Goal: Browse casually: Explore the website without a specific task or goal

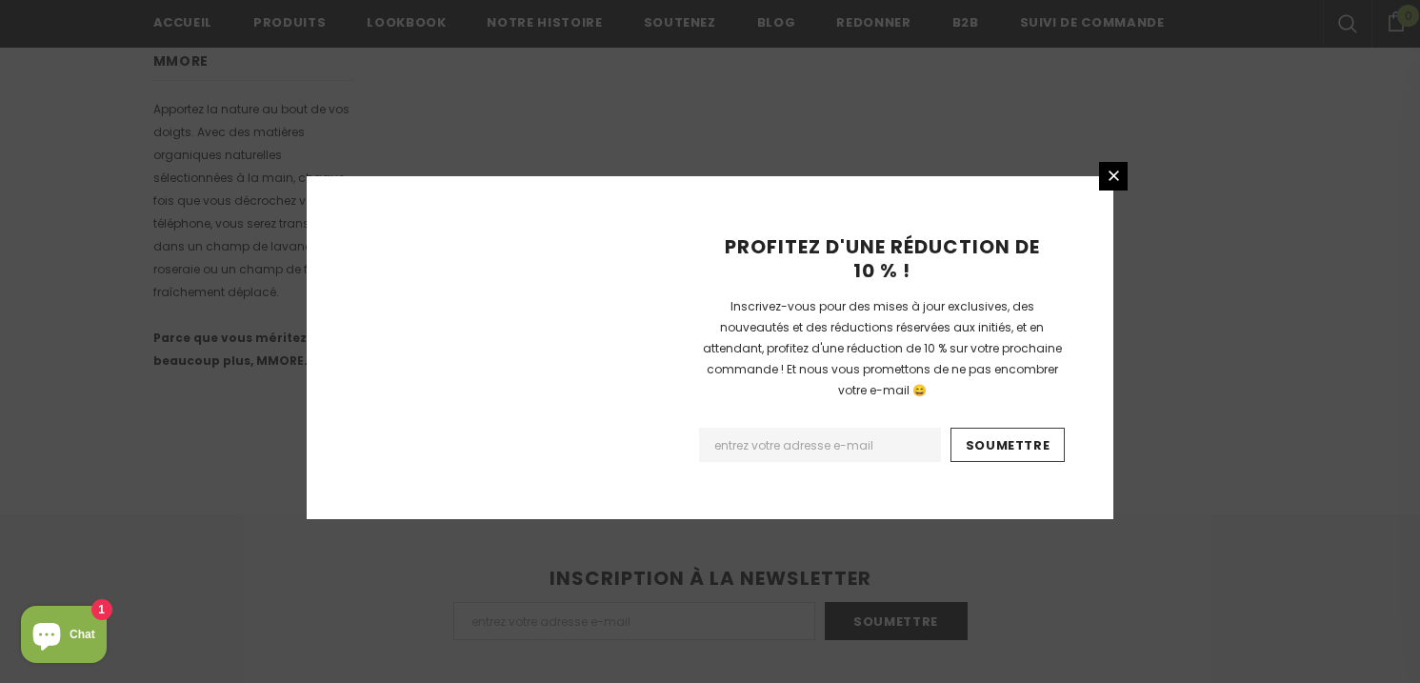
scroll to position [1315, 0]
